Goal: Task Accomplishment & Management: Complete application form

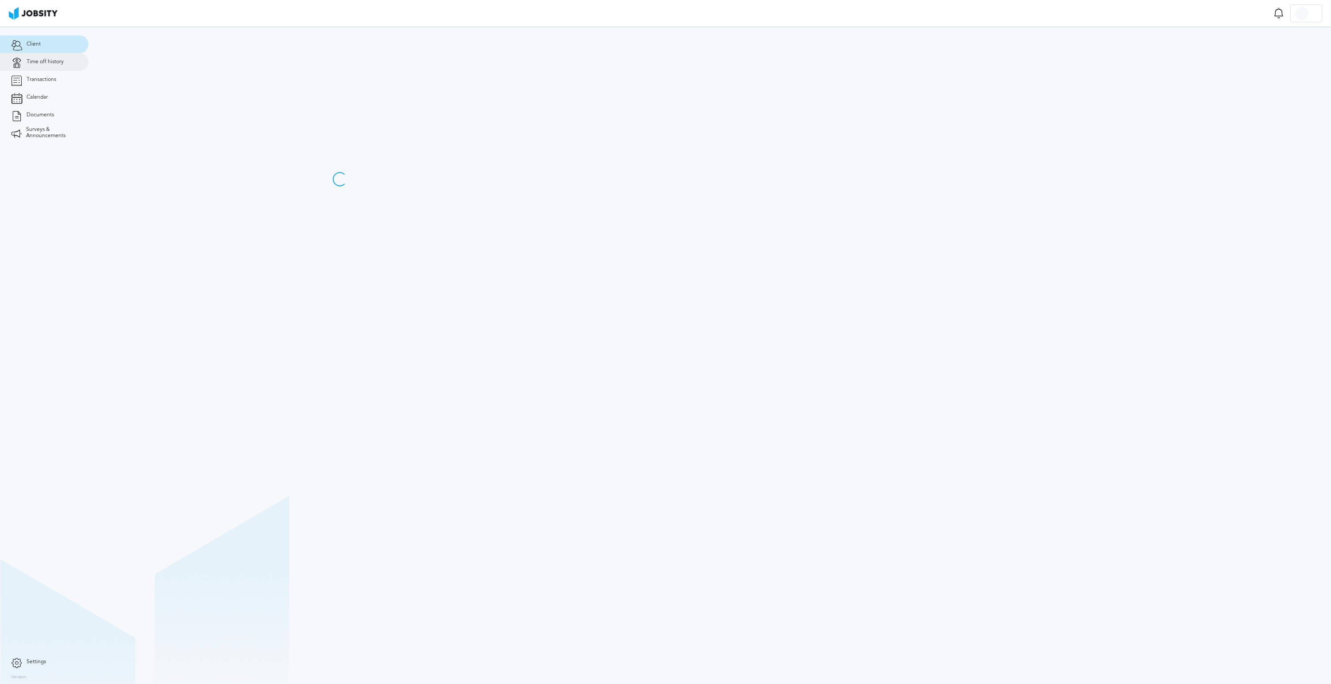
click at [52, 59] on span "Time off history" at bounding box center [45, 62] width 37 height 6
click at [1295, 45] on div "Request time off" at bounding box center [1298, 45] width 48 height 18
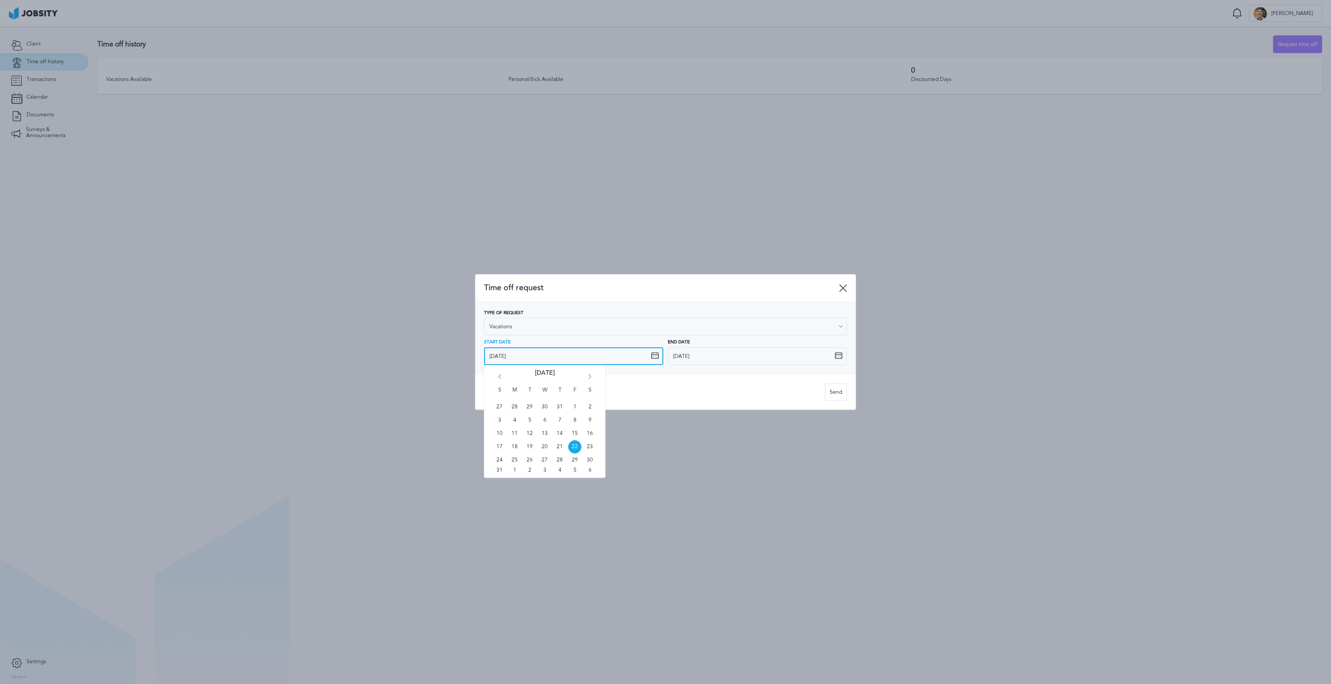
click at [545, 348] on input "[DATE]" at bounding box center [573, 356] width 179 height 18
click at [586, 378] on icon "Go forward 1 month" at bounding box center [590, 378] width 8 height 8
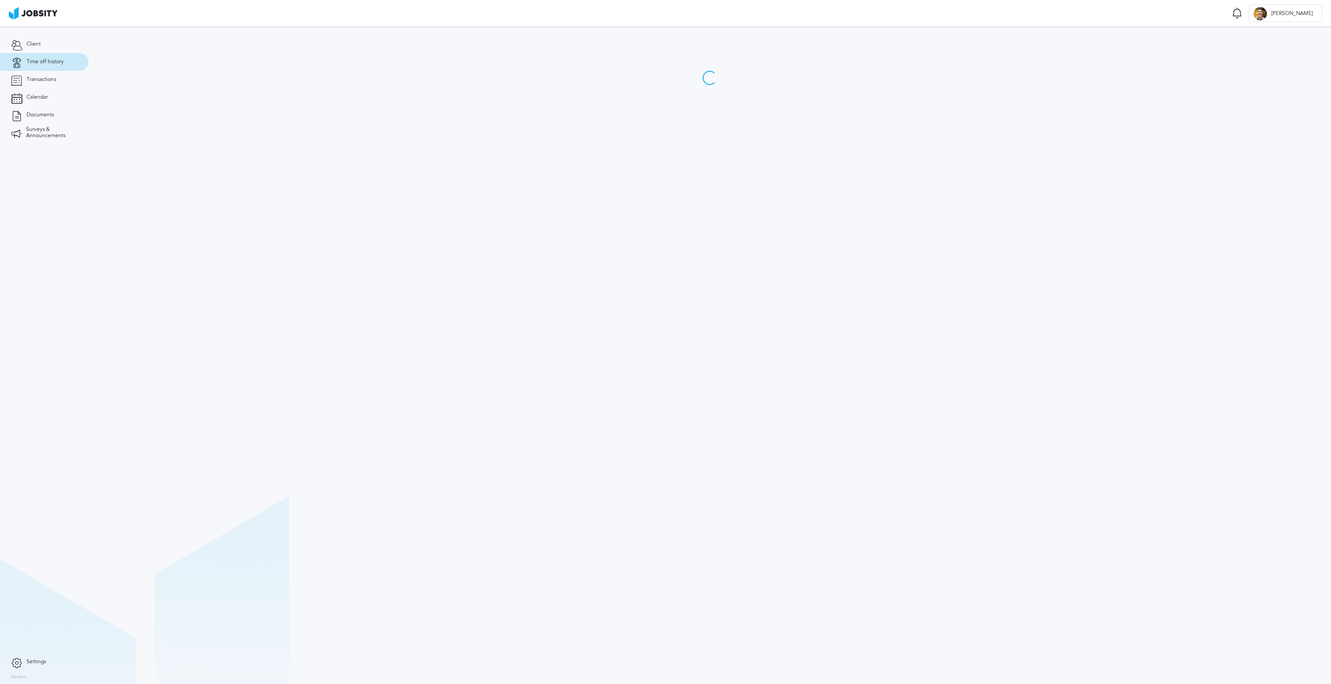
click at [590, 377] on section at bounding box center [710, 356] width 1243 height 658
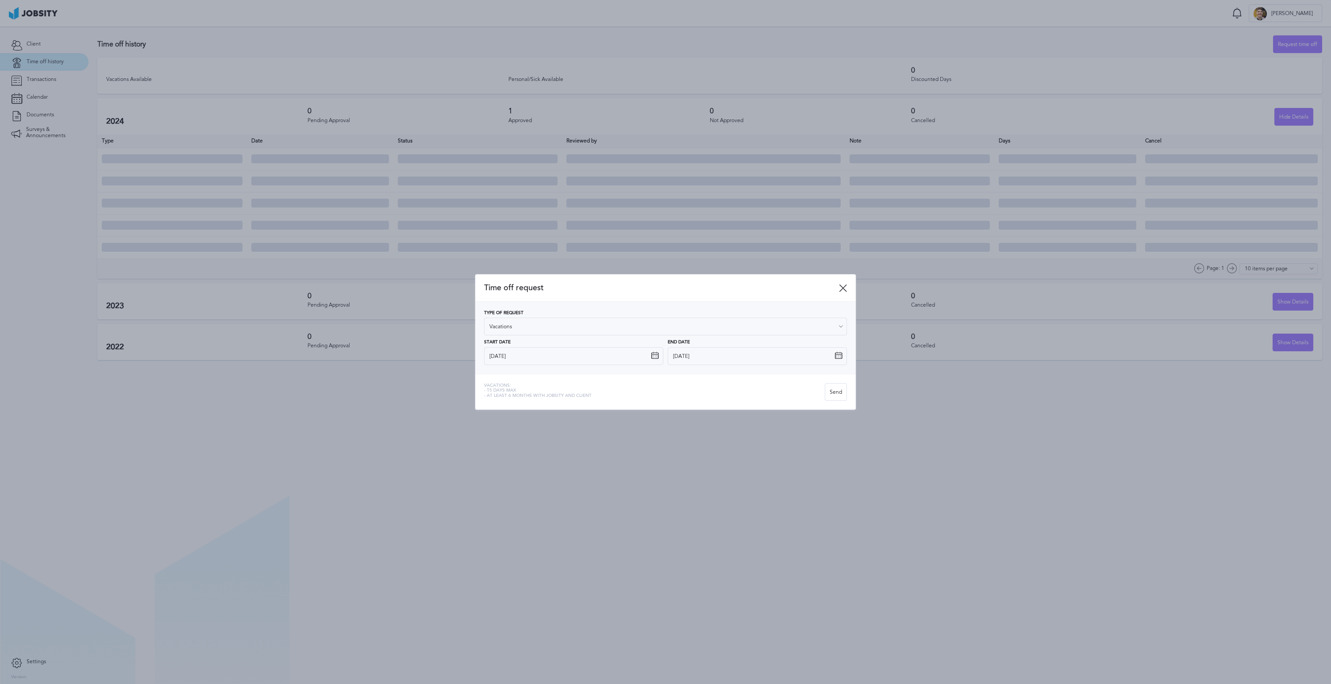
click at [74, 55] on div at bounding box center [665, 342] width 1331 height 684
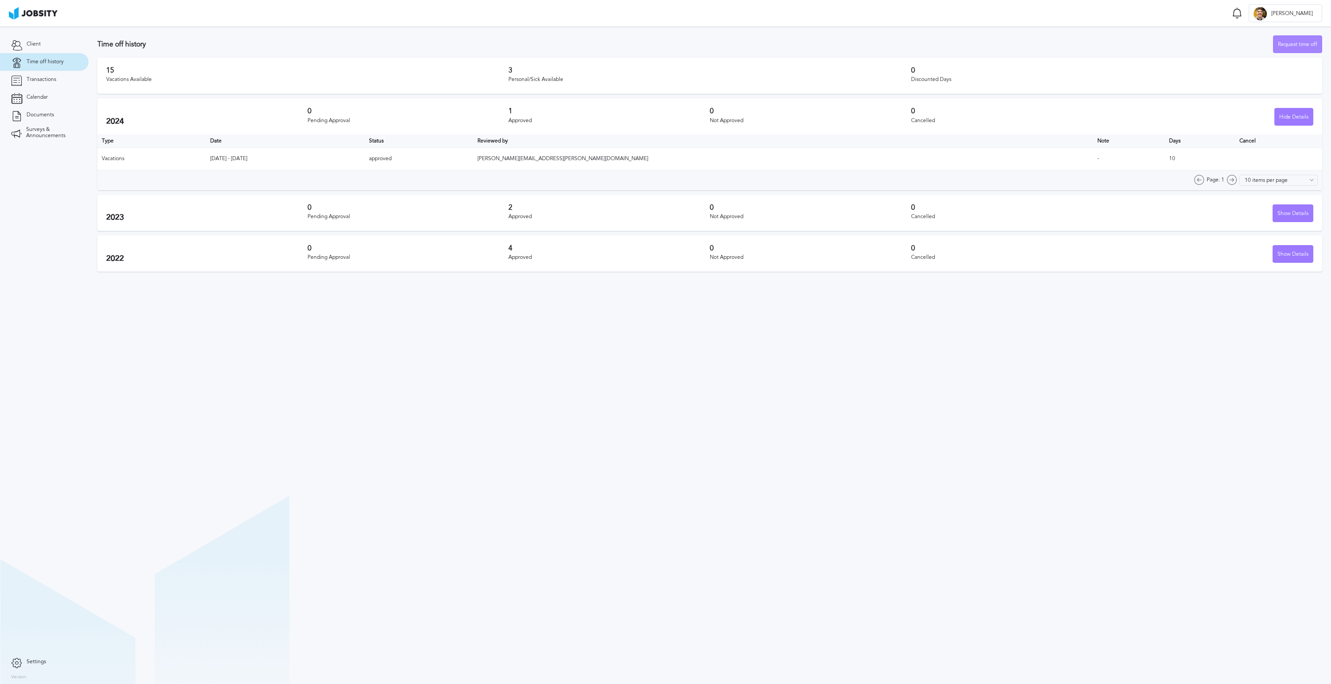
click at [1299, 42] on div "Request time off" at bounding box center [1298, 45] width 48 height 18
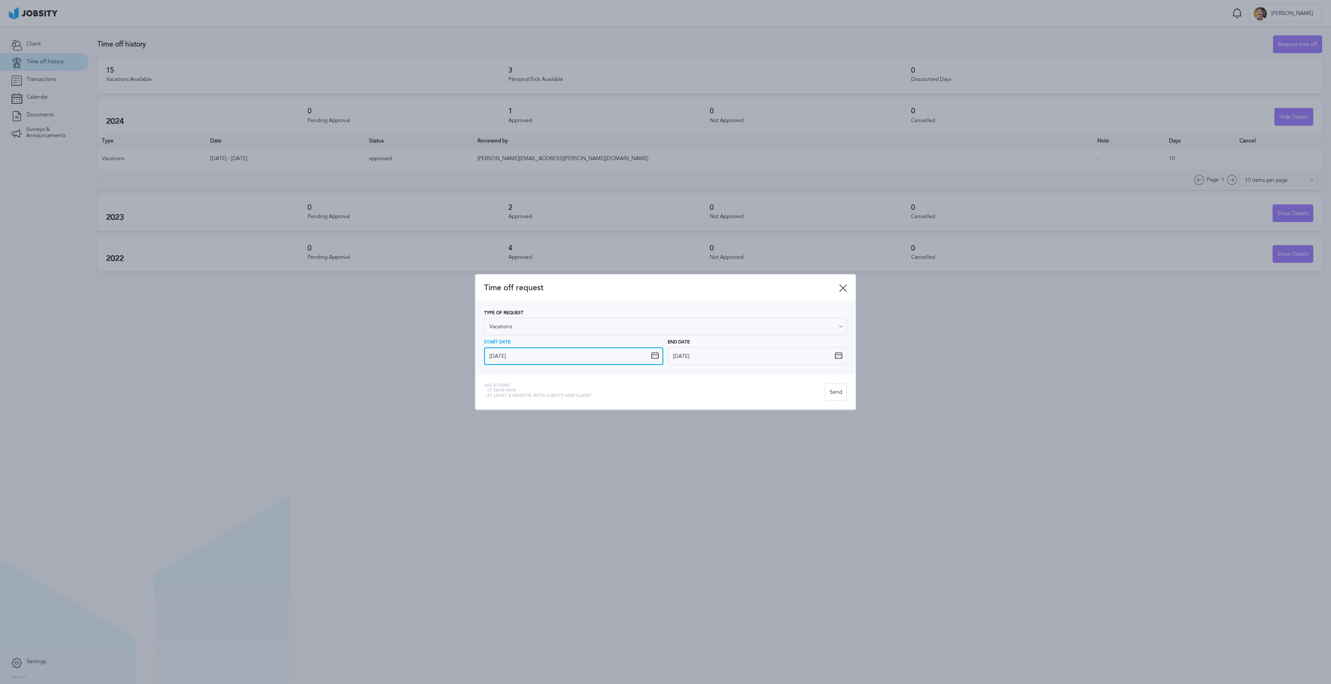
click at [575, 355] on input "[DATE]" at bounding box center [573, 356] width 179 height 18
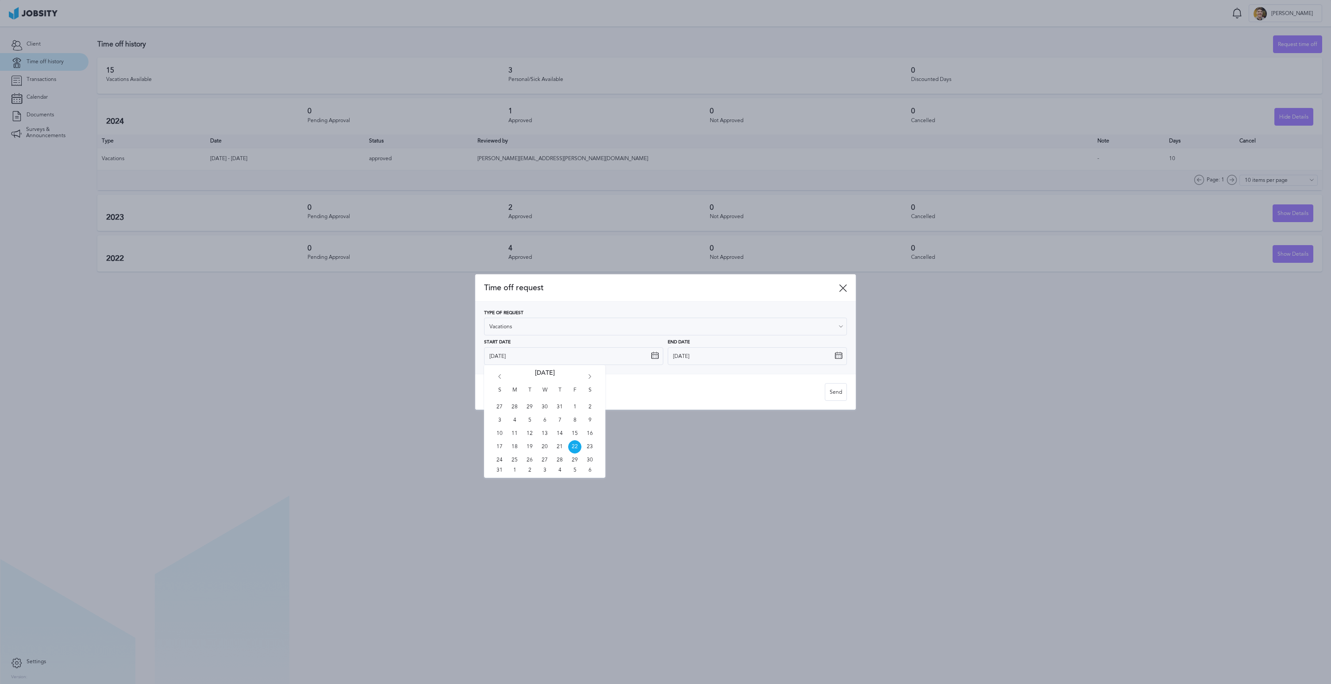
click at [590, 376] on icon "Go forward 1 month" at bounding box center [590, 378] width 8 height 8
click at [512, 422] on span "6" at bounding box center [514, 420] width 13 height 13
type input "[DATE]"
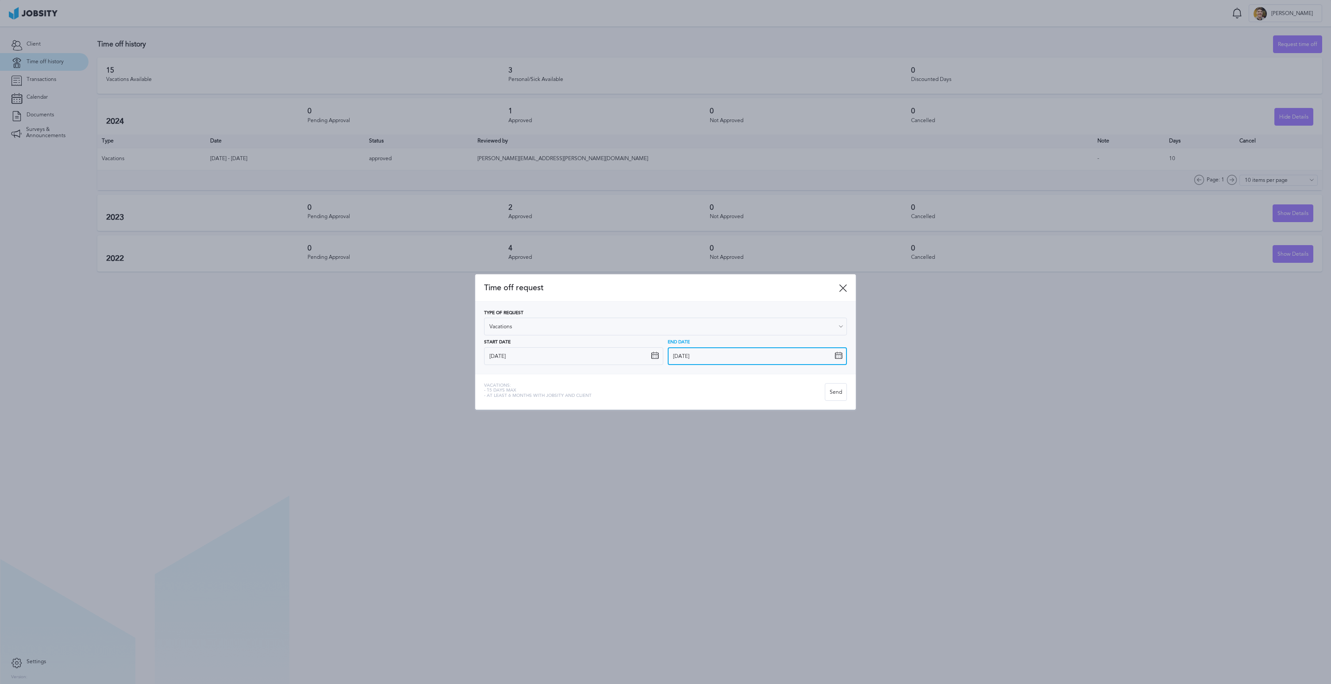
click at [780, 355] on input "[DATE]" at bounding box center [757, 356] width 179 height 18
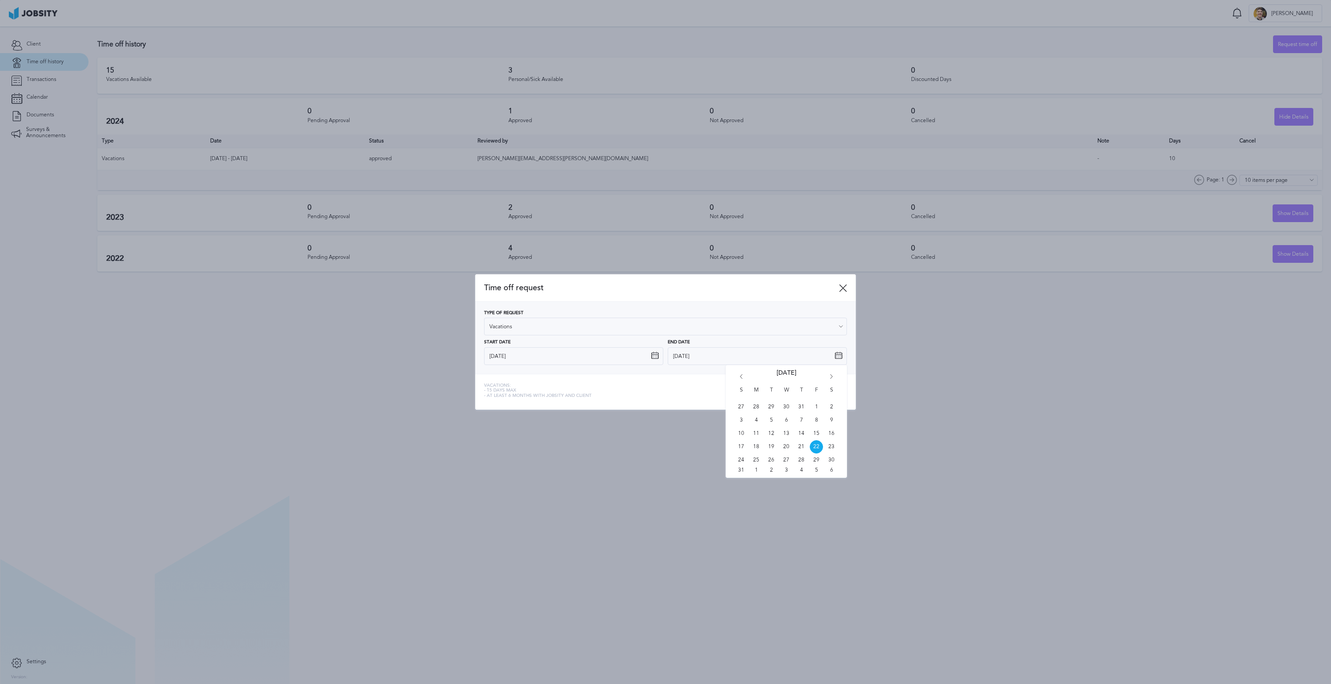
click at [837, 377] on div "S M T W T F S 27 28 29 30 31 1 2 3 4 5 6 7 8 9 10 11 12 13 14 15 16 17 18 19 20…" at bounding box center [786, 421] width 121 height 113
click at [835, 376] on icon "Go forward 1 month" at bounding box center [832, 378] width 8 height 8
click at [831, 375] on icon "Go forward 1 month" at bounding box center [832, 378] width 8 height 8
click at [817, 432] on span "17" at bounding box center [816, 433] width 13 height 13
type input "[DATE]"
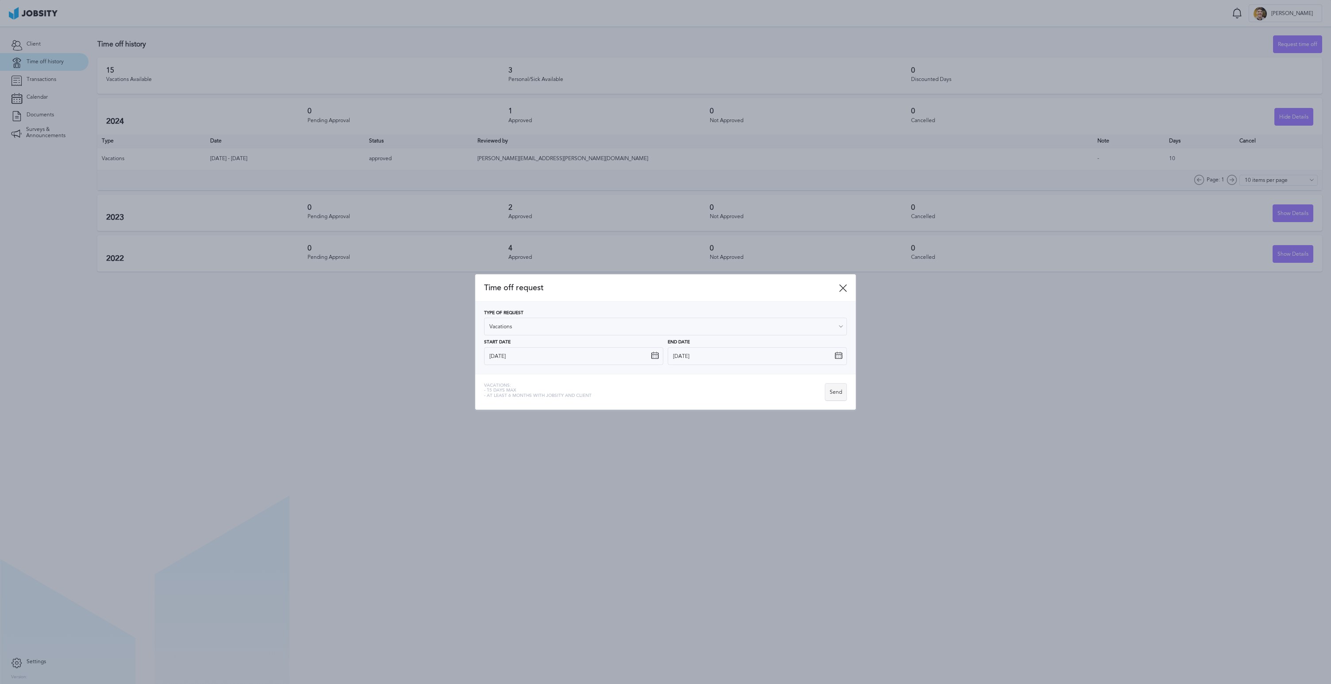
click at [839, 393] on div "Send" at bounding box center [835, 393] width 21 height 18
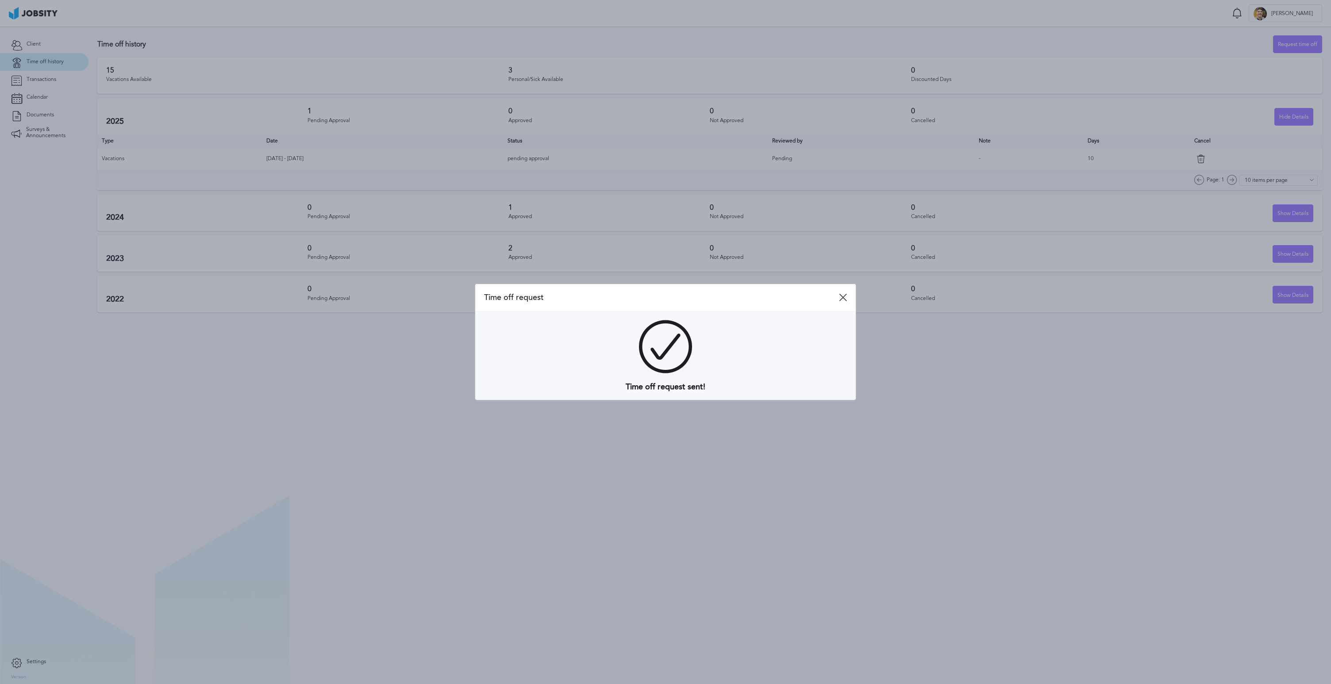
click at [844, 299] on icon at bounding box center [843, 297] width 8 height 8
